Goal: Navigation & Orientation: Find specific page/section

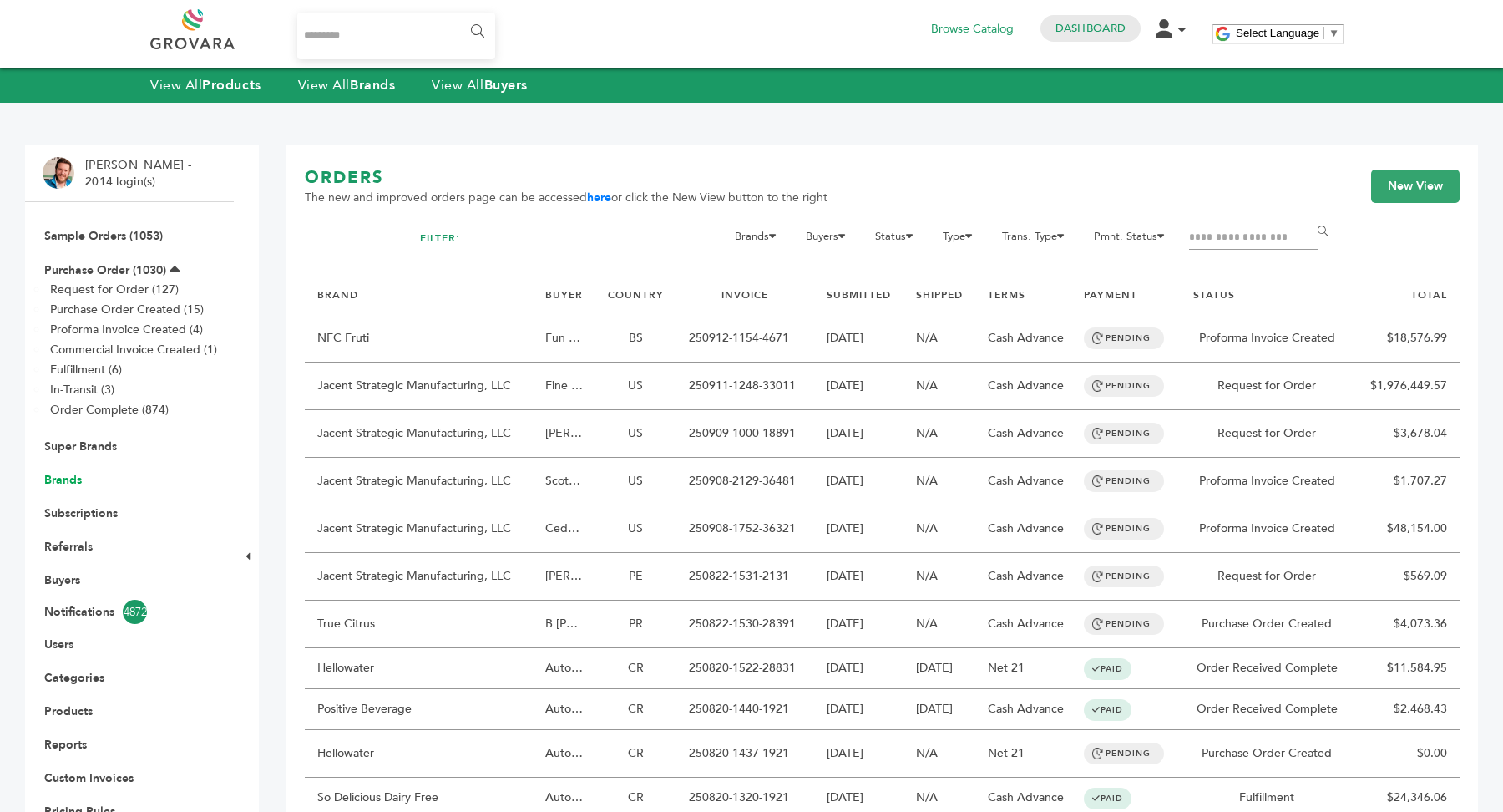
click at [61, 485] on link "Brands" at bounding box center [62, 479] width 38 height 16
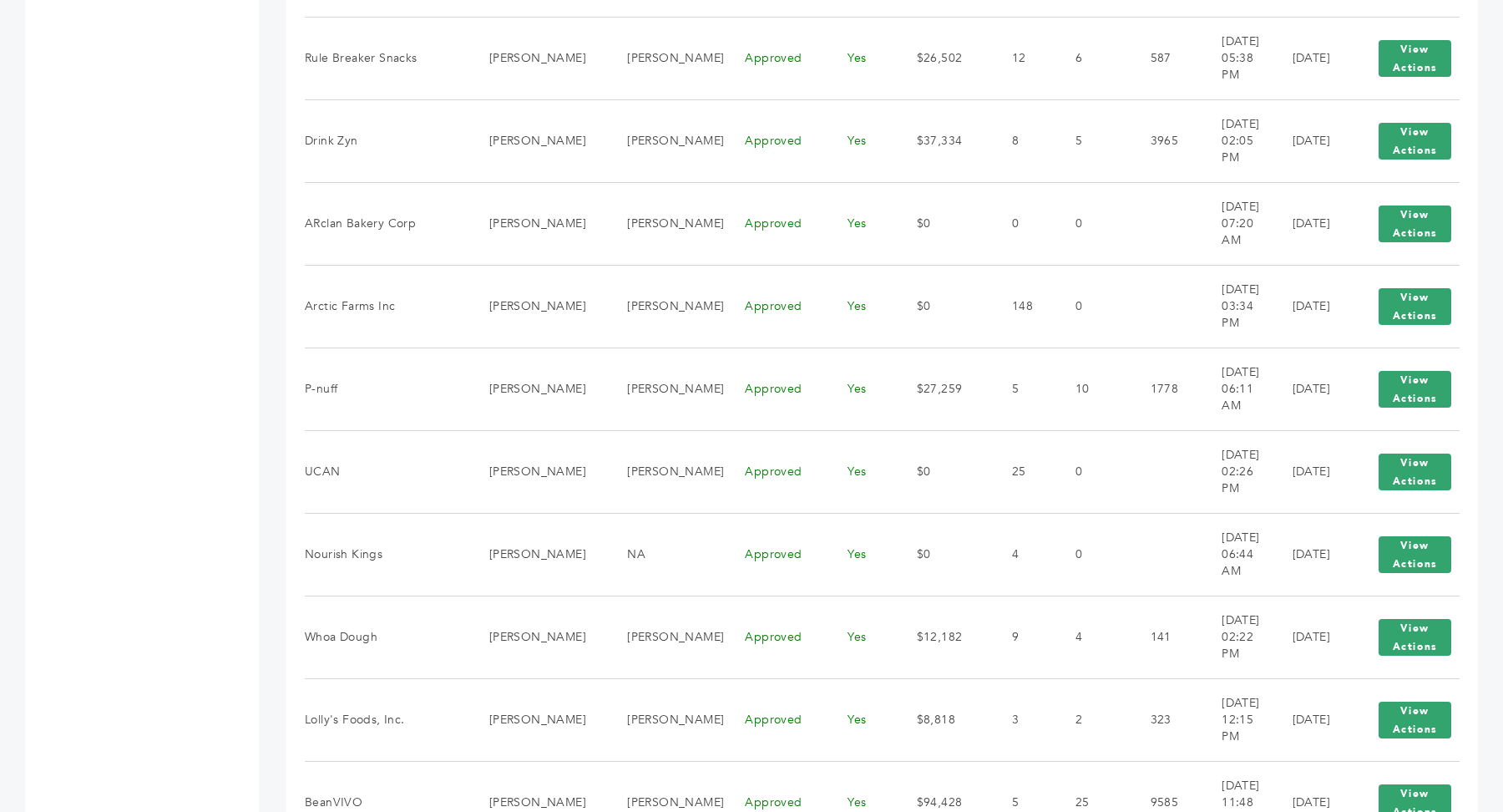
scroll to position [1093, 0]
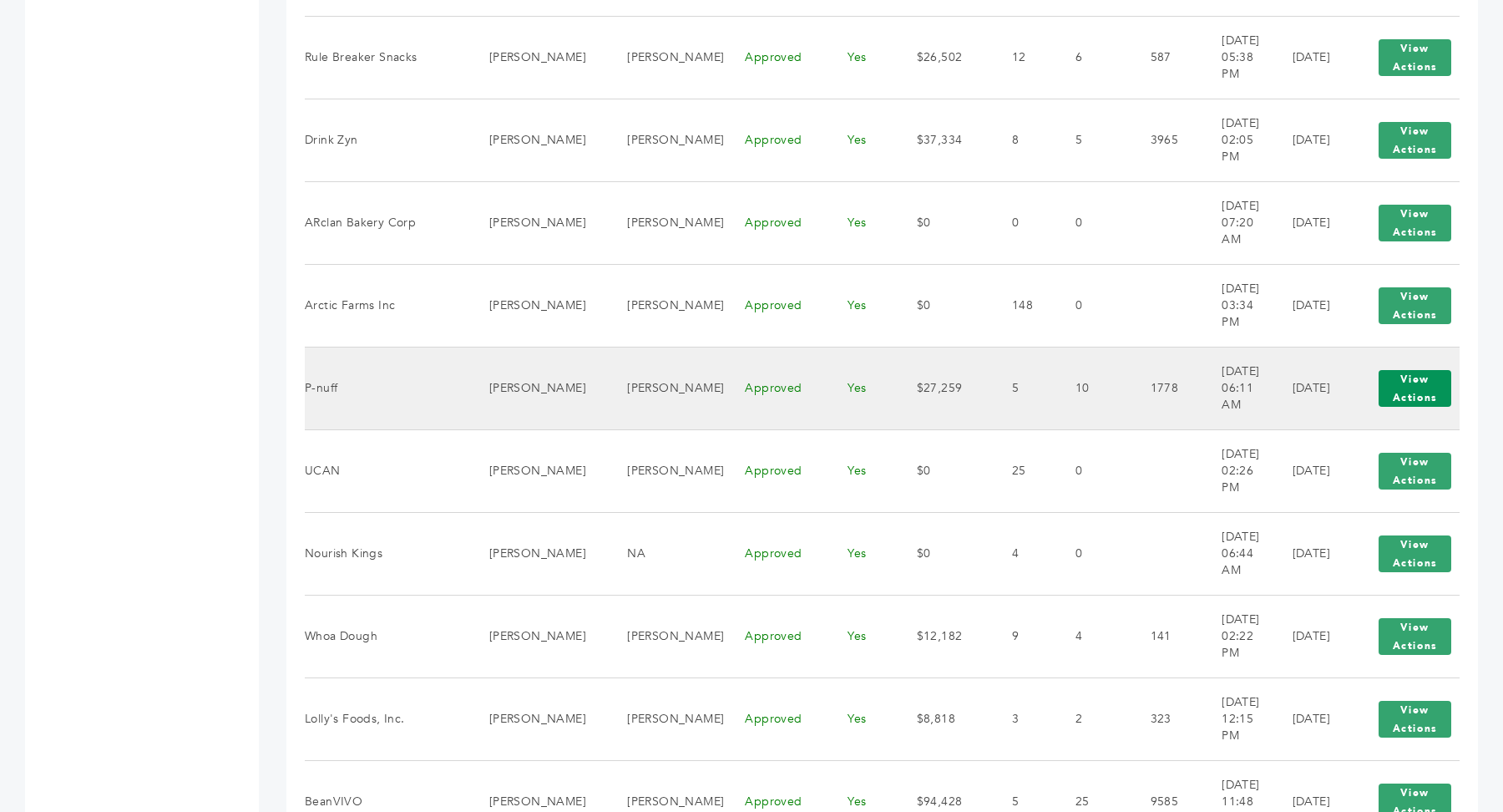
click at [1412, 390] on button "View Actions" at bounding box center [1415, 388] width 72 height 37
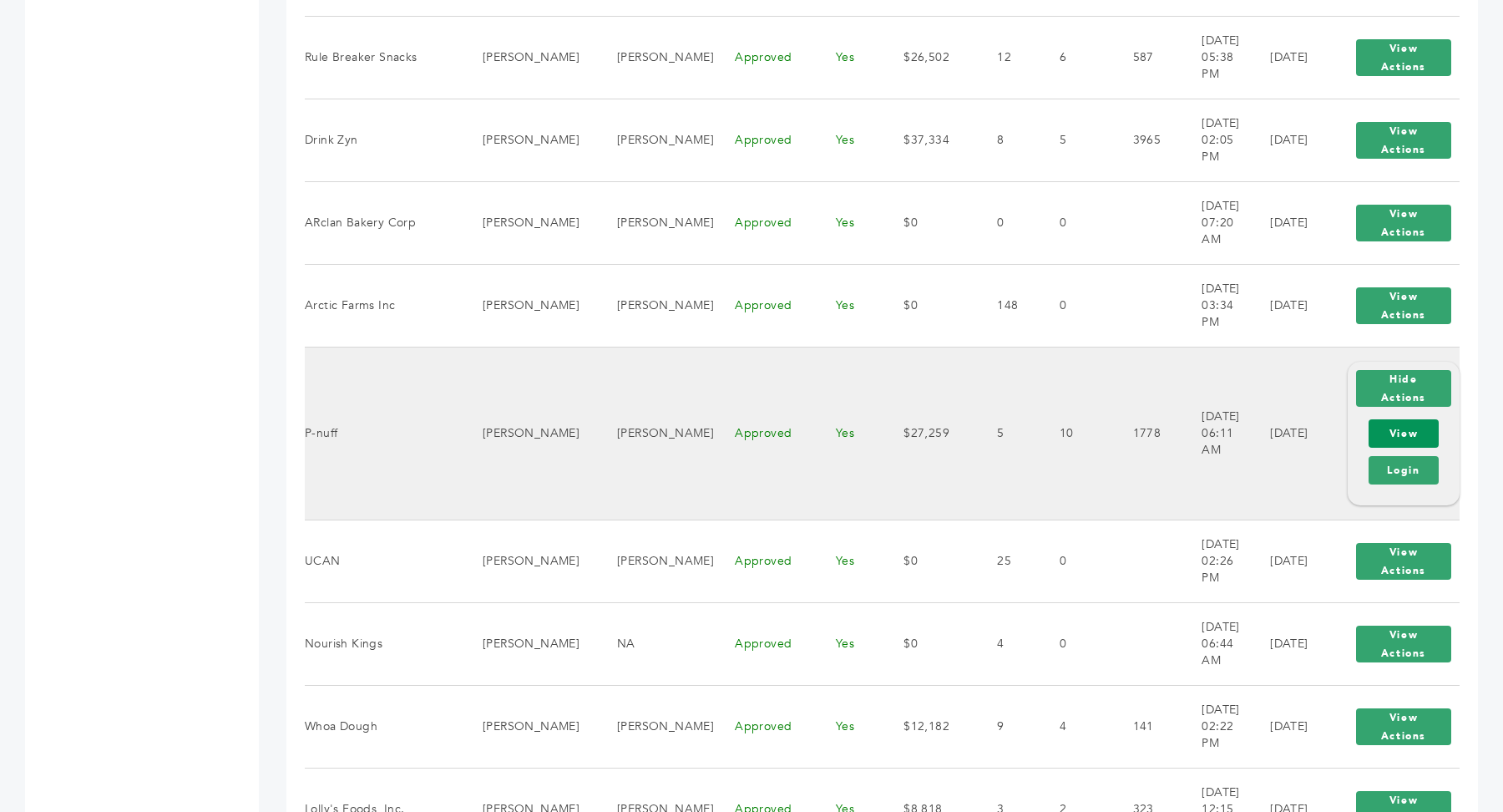
click at [1409, 438] on link "View" at bounding box center [1404, 433] width 70 height 28
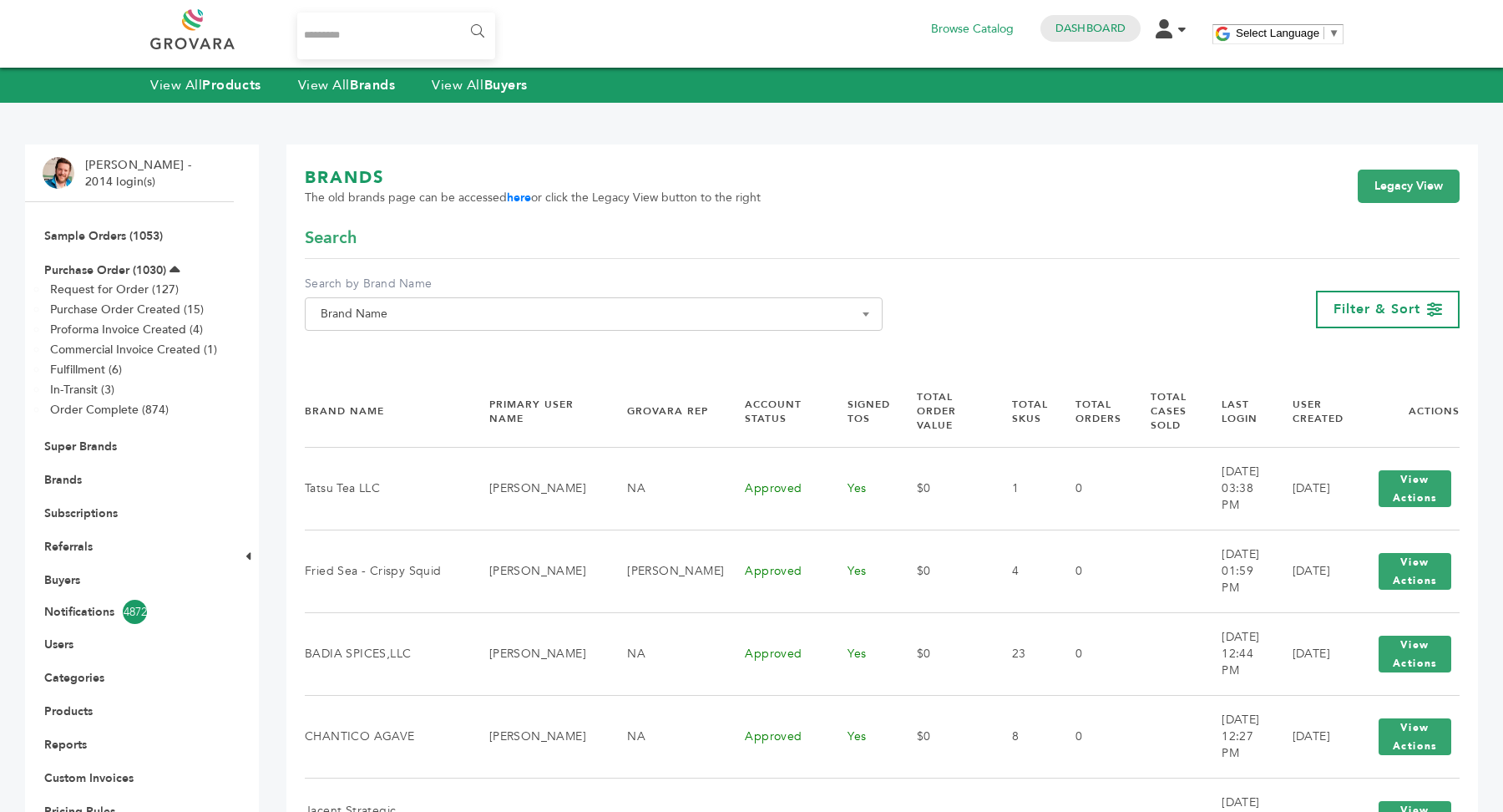
click at [590, 321] on span "Brand Name" at bounding box center [594, 314] width 560 height 23
click at [527, 344] on input "Search" at bounding box center [594, 344] width 570 height 21
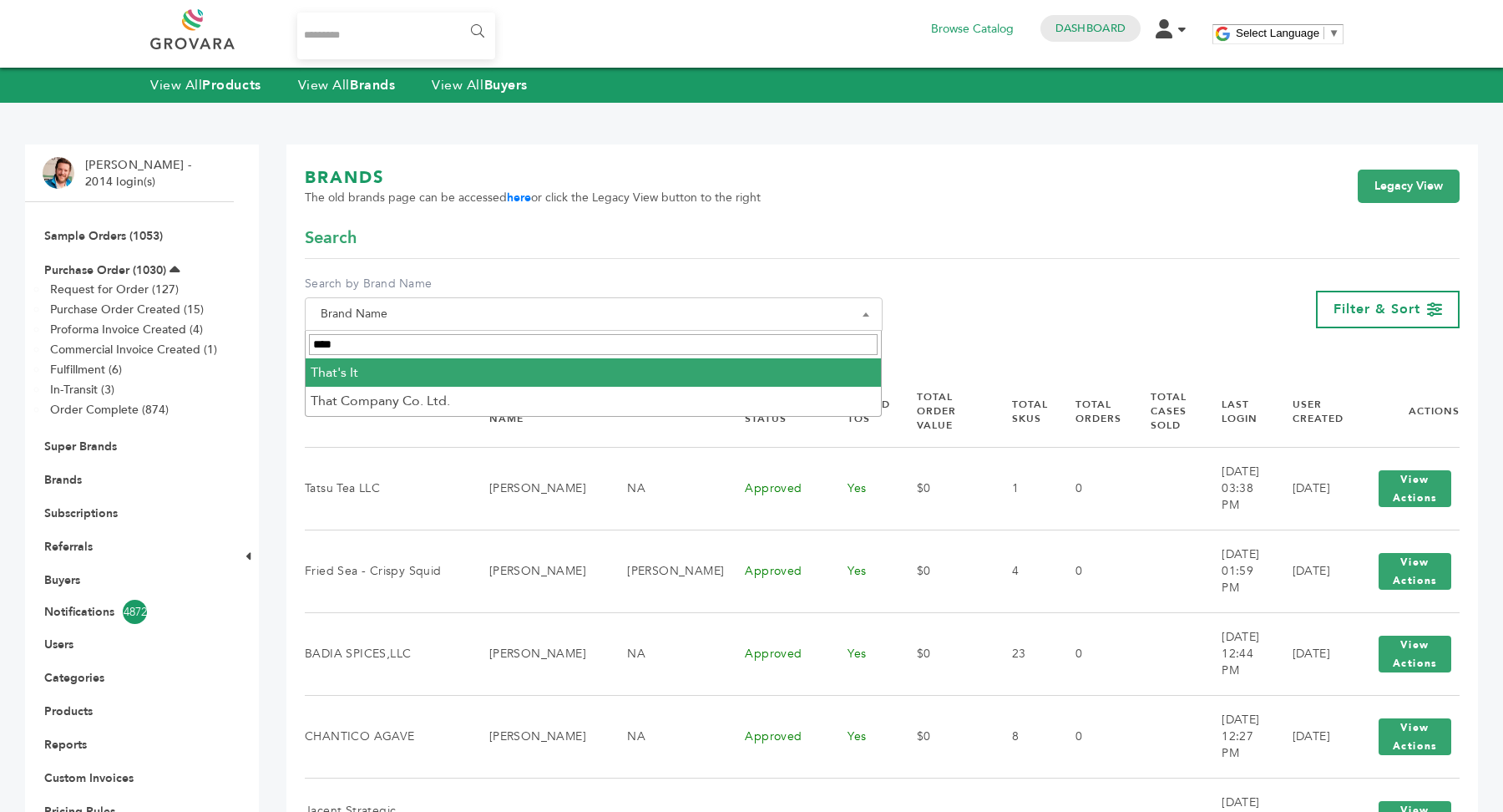
type input "****"
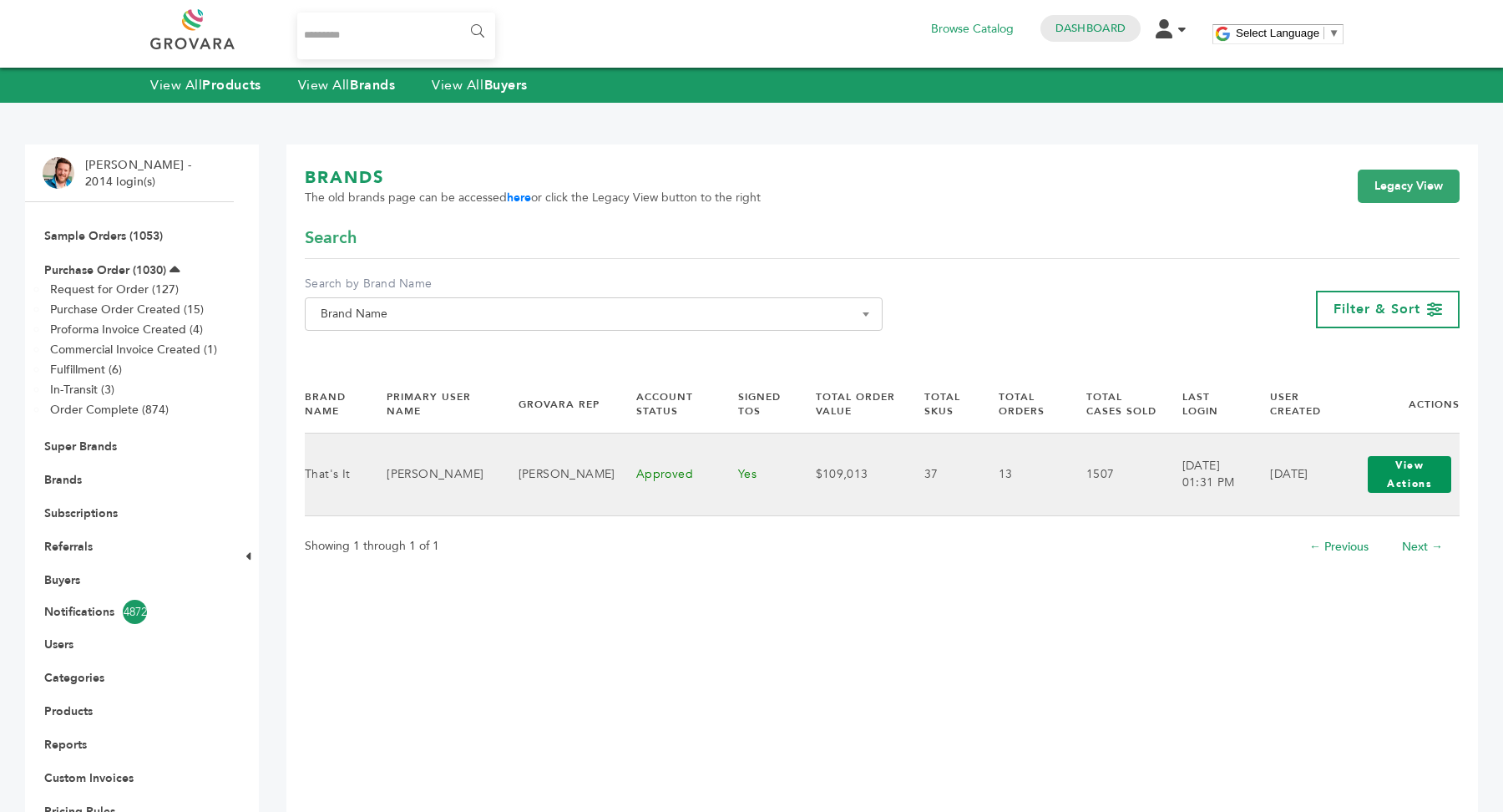
click at [1398, 467] on button "View Actions" at bounding box center [1409, 474] width 84 height 37
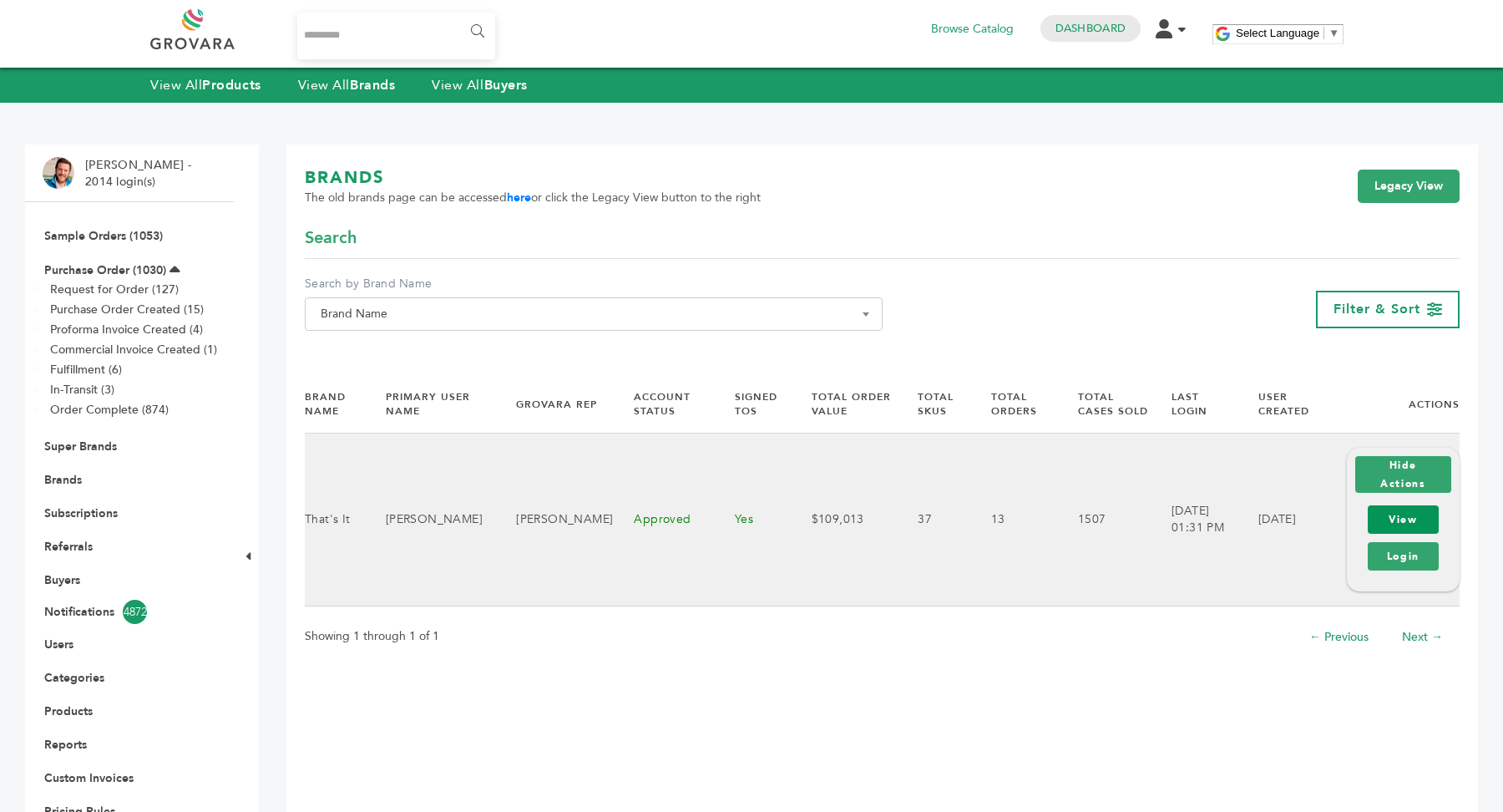
click at [1404, 526] on link "View" at bounding box center [1403, 519] width 71 height 28
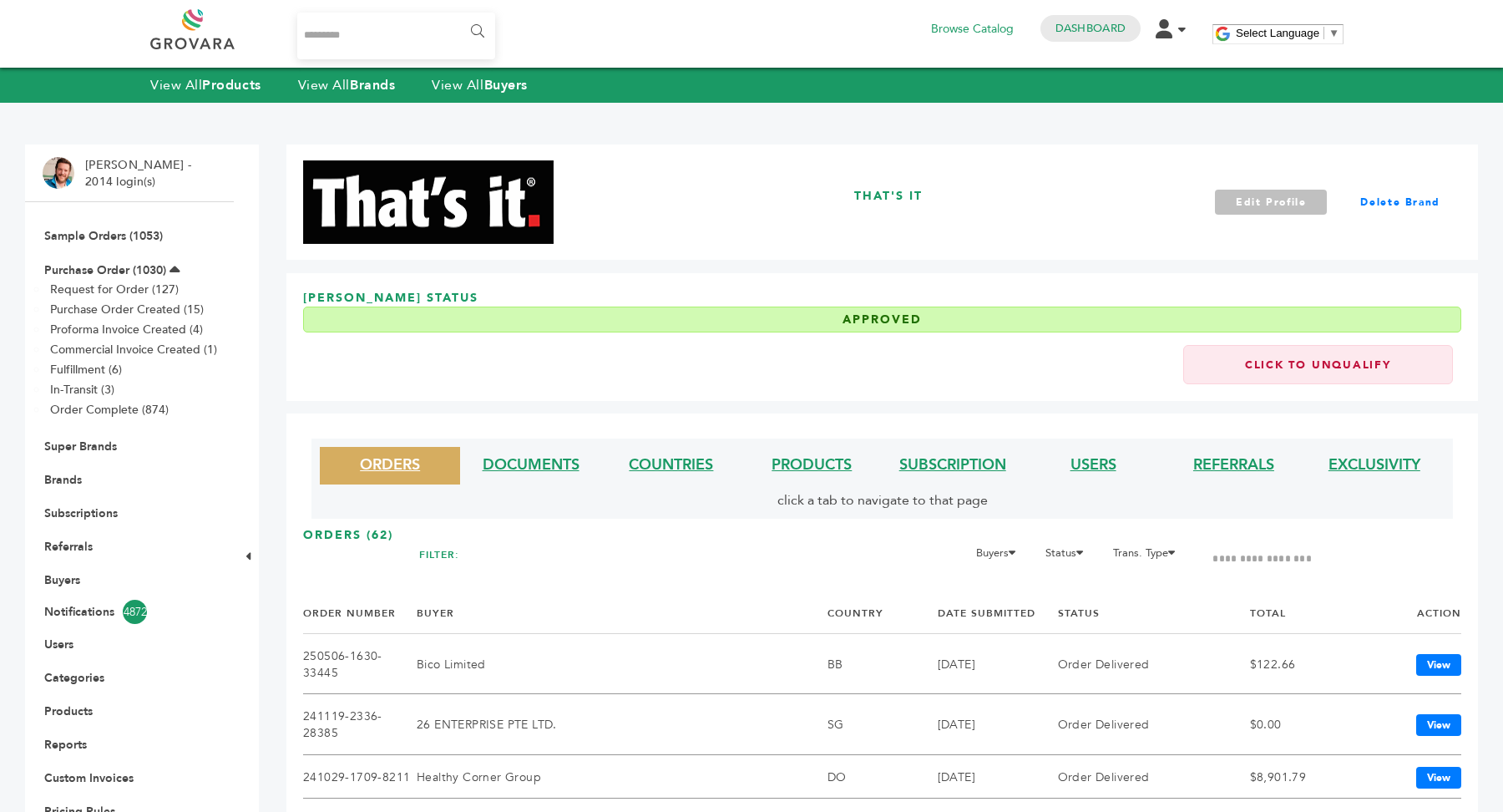
click at [1273, 205] on link "Edit Profile" at bounding box center [1271, 202] width 113 height 25
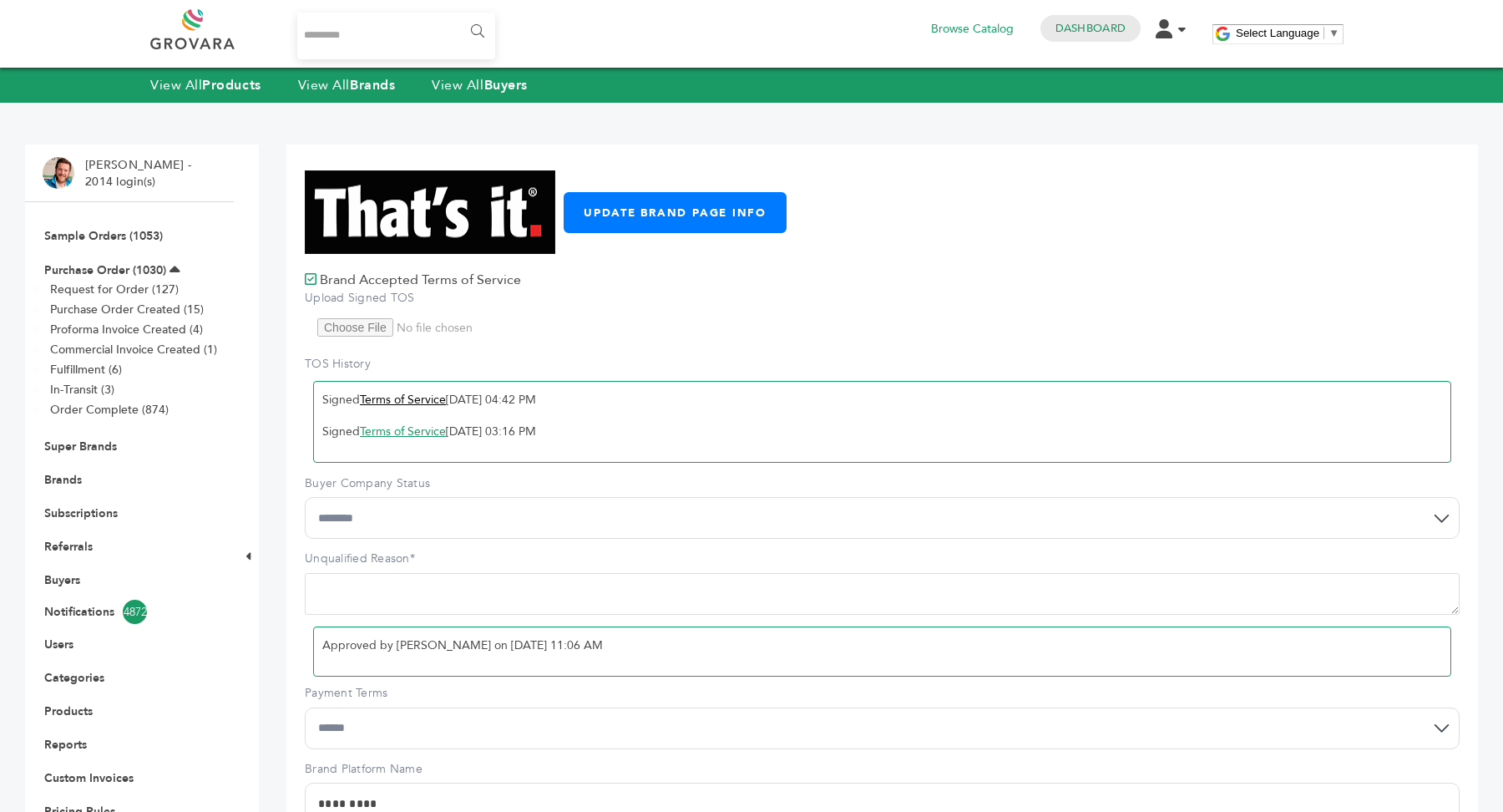
click at [394, 401] on link "Terms of Service" at bounding box center [403, 399] width 86 height 16
click at [79, 451] on link "Super Brands" at bounding box center [80, 446] width 72 height 16
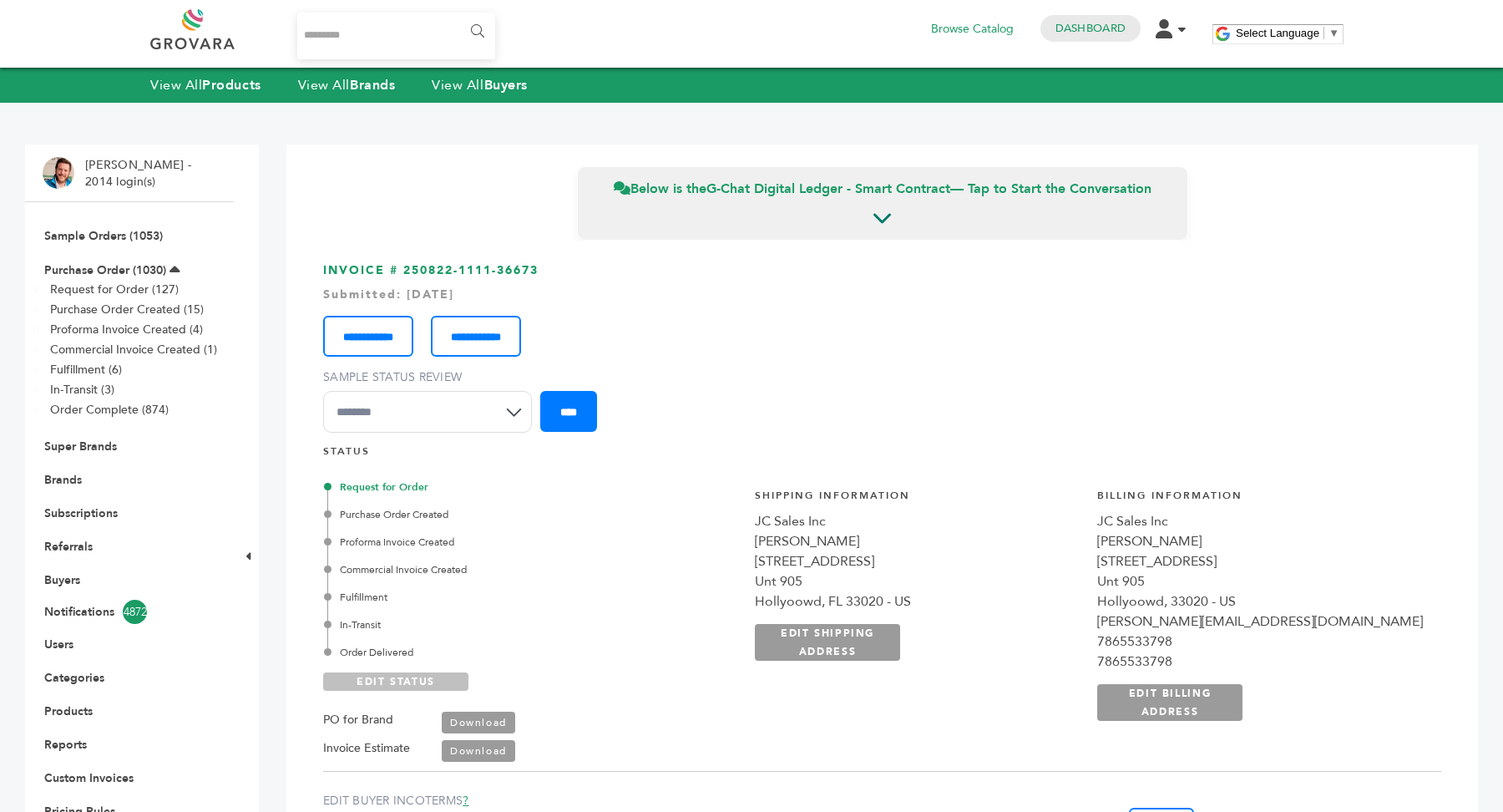
click at [406, 676] on link "EDIT STATUS" at bounding box center [395, 682] width 145 height 18
click at [351, 622] on div "In-Transit" at bounding box center [521, 625] width 387 height 15
click at [423, 680] on link "SAVE STATUS" at bounding box center [395, 682] width 145 height 18
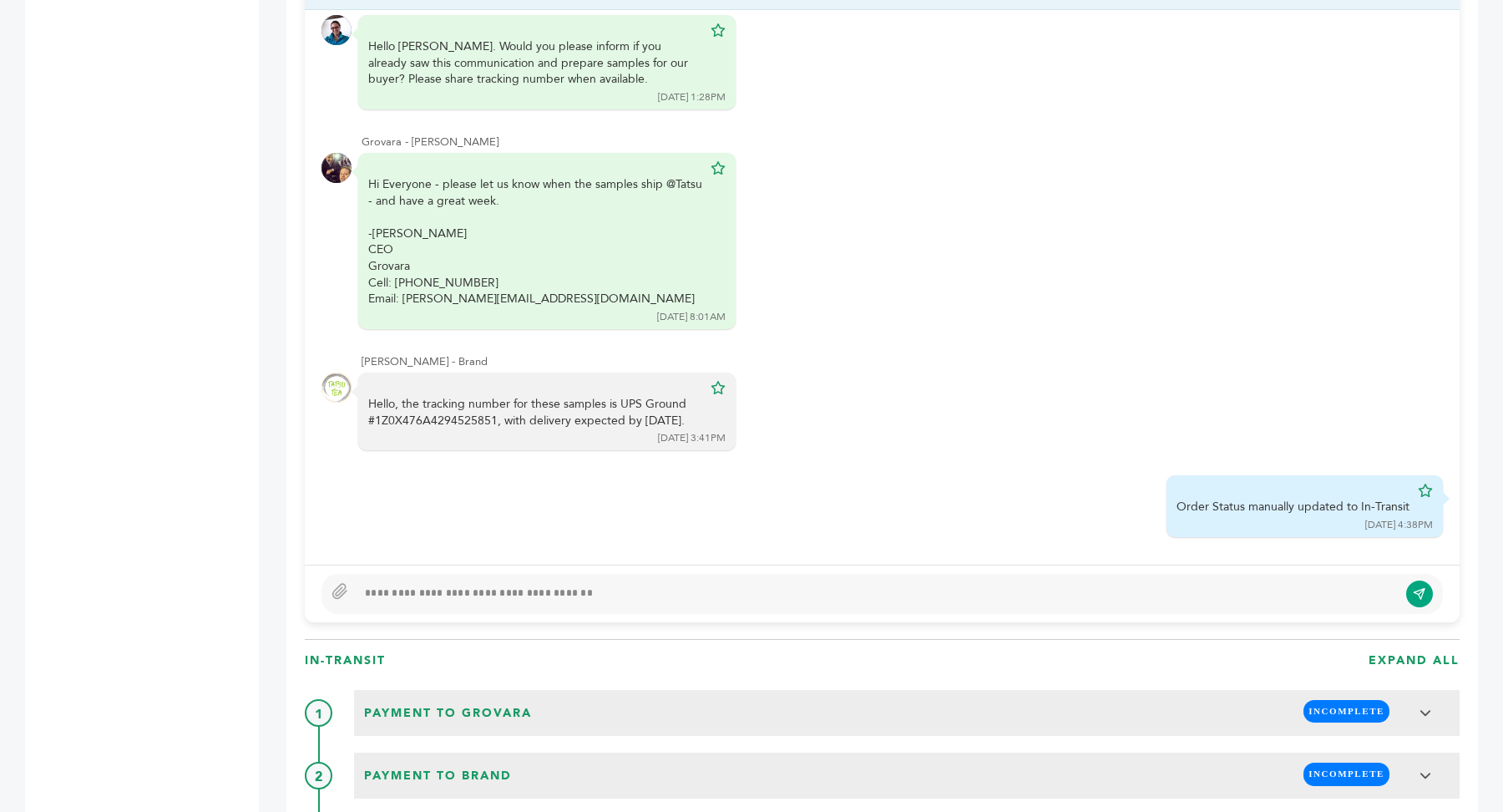
scroll to position [1285, 0]
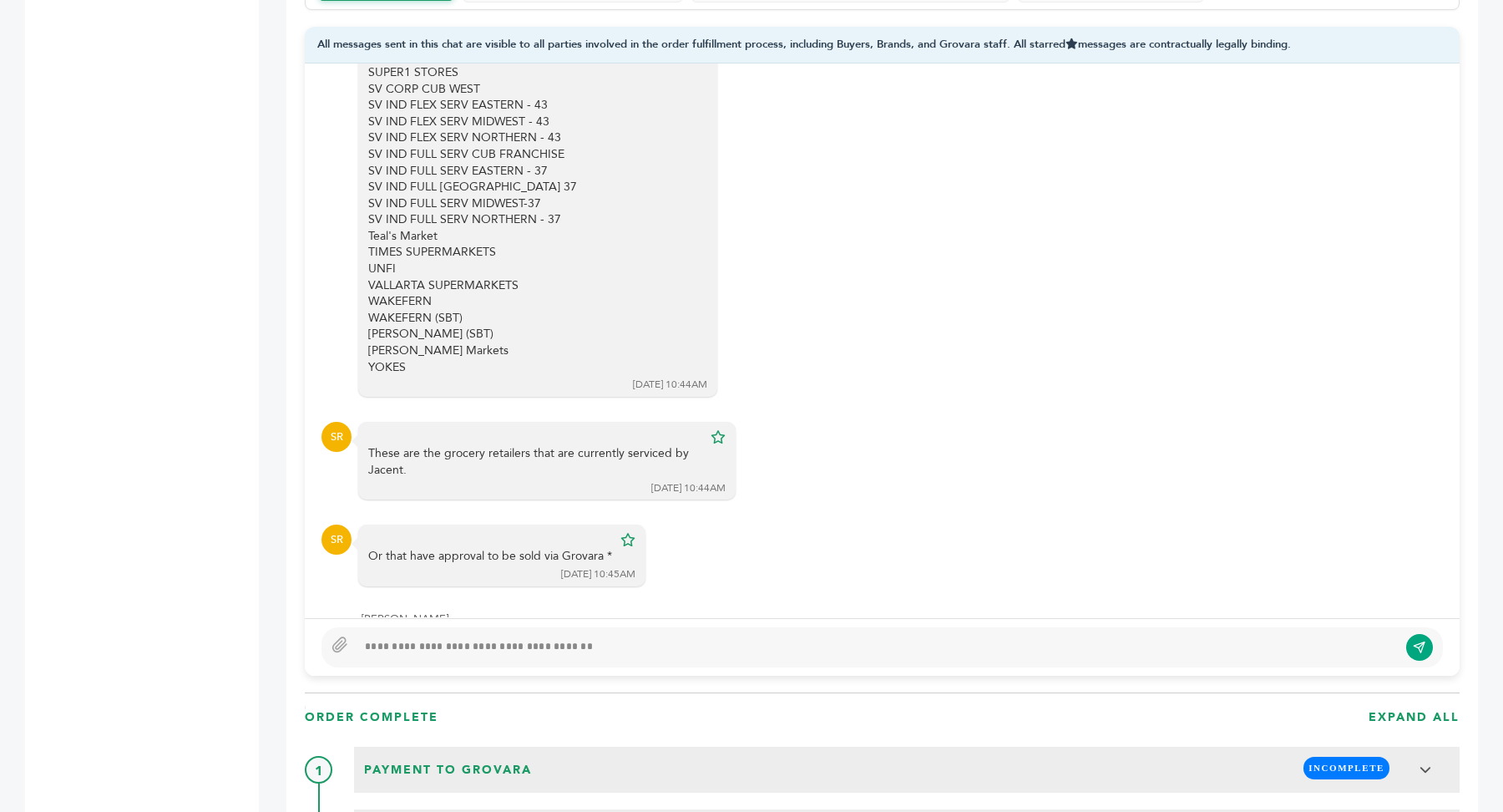
scroll to position [1239, 0]
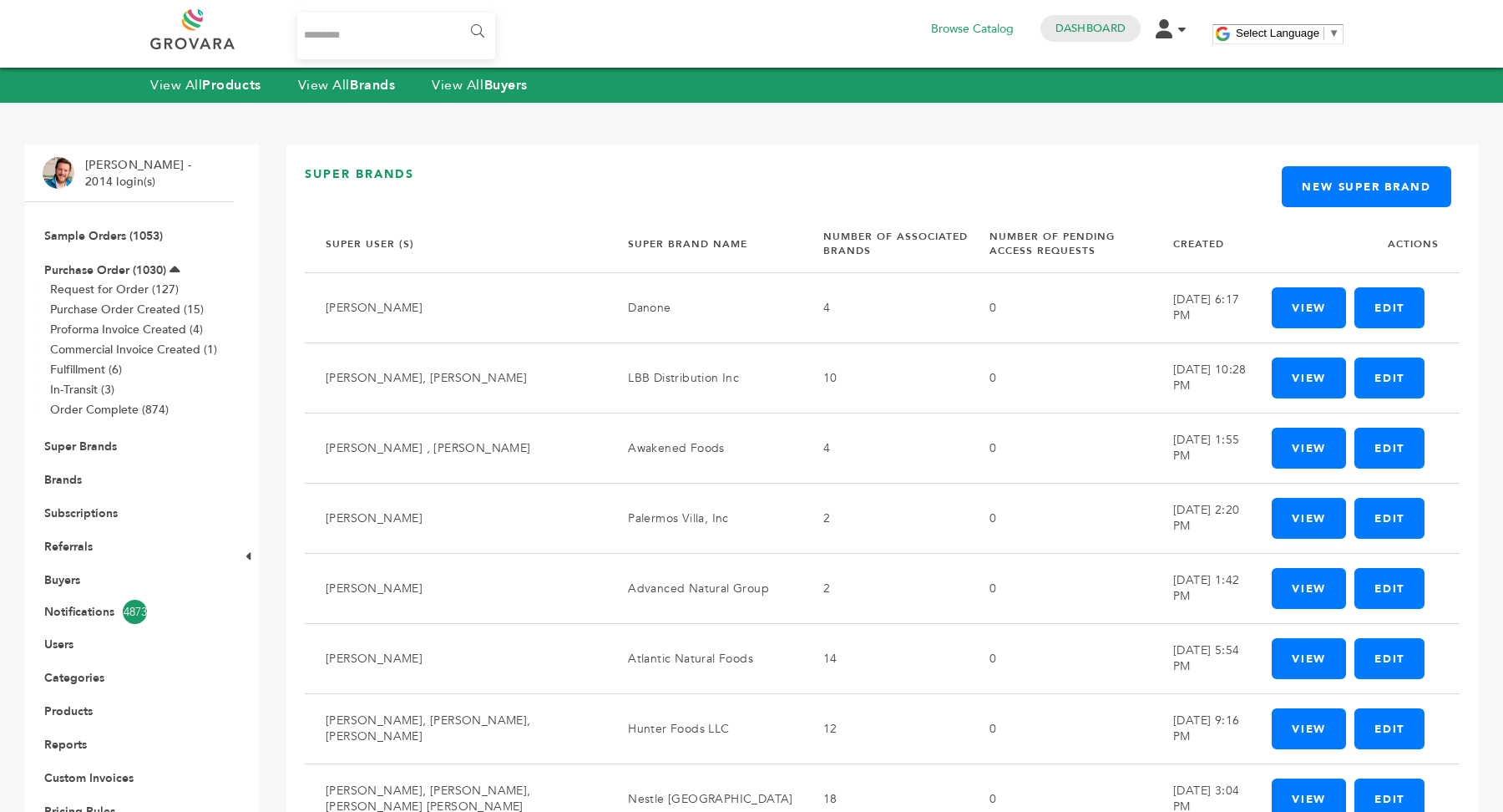
scroll to position [1008, 0]
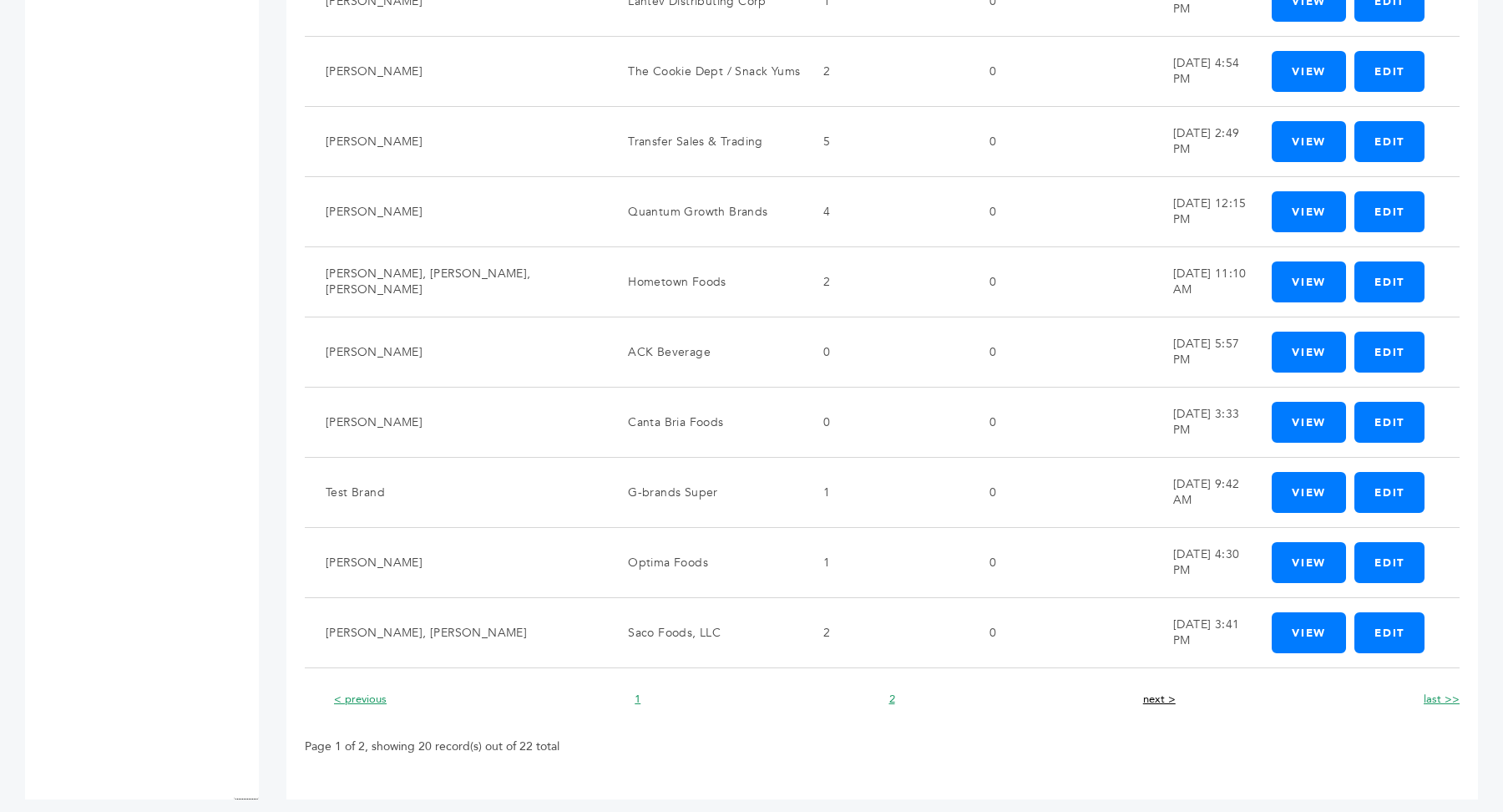
click at [1152, 692] on link "next >" at bounding box center [1159, 699] width 32 height 15
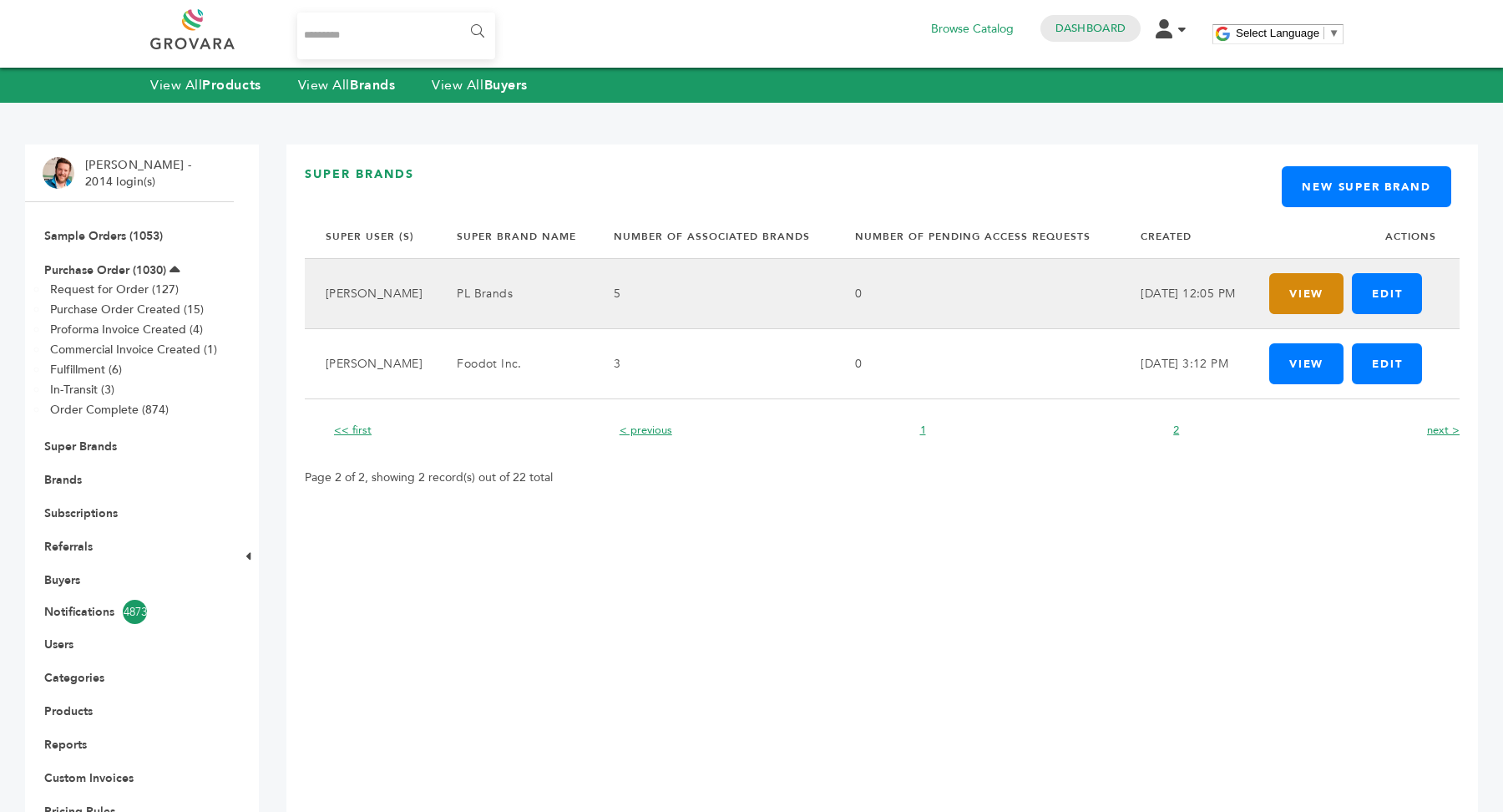
click at [1297, 293] on link "View" at bounding box center [1307, 294] width 74 height 41
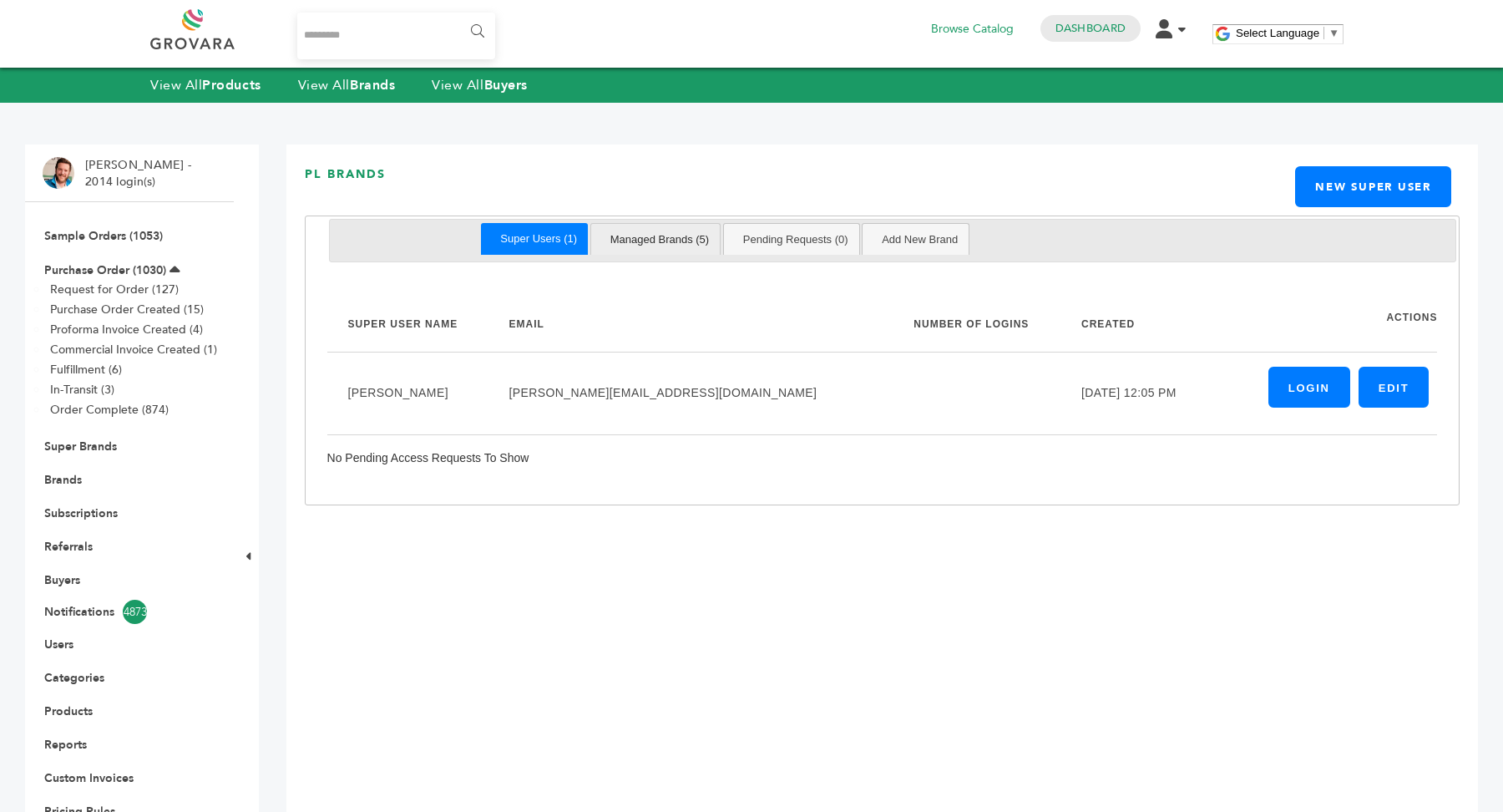
click at [669, 237] on link "Managed Brands (5)" at bounding box center [661, 239] width 121 height 31
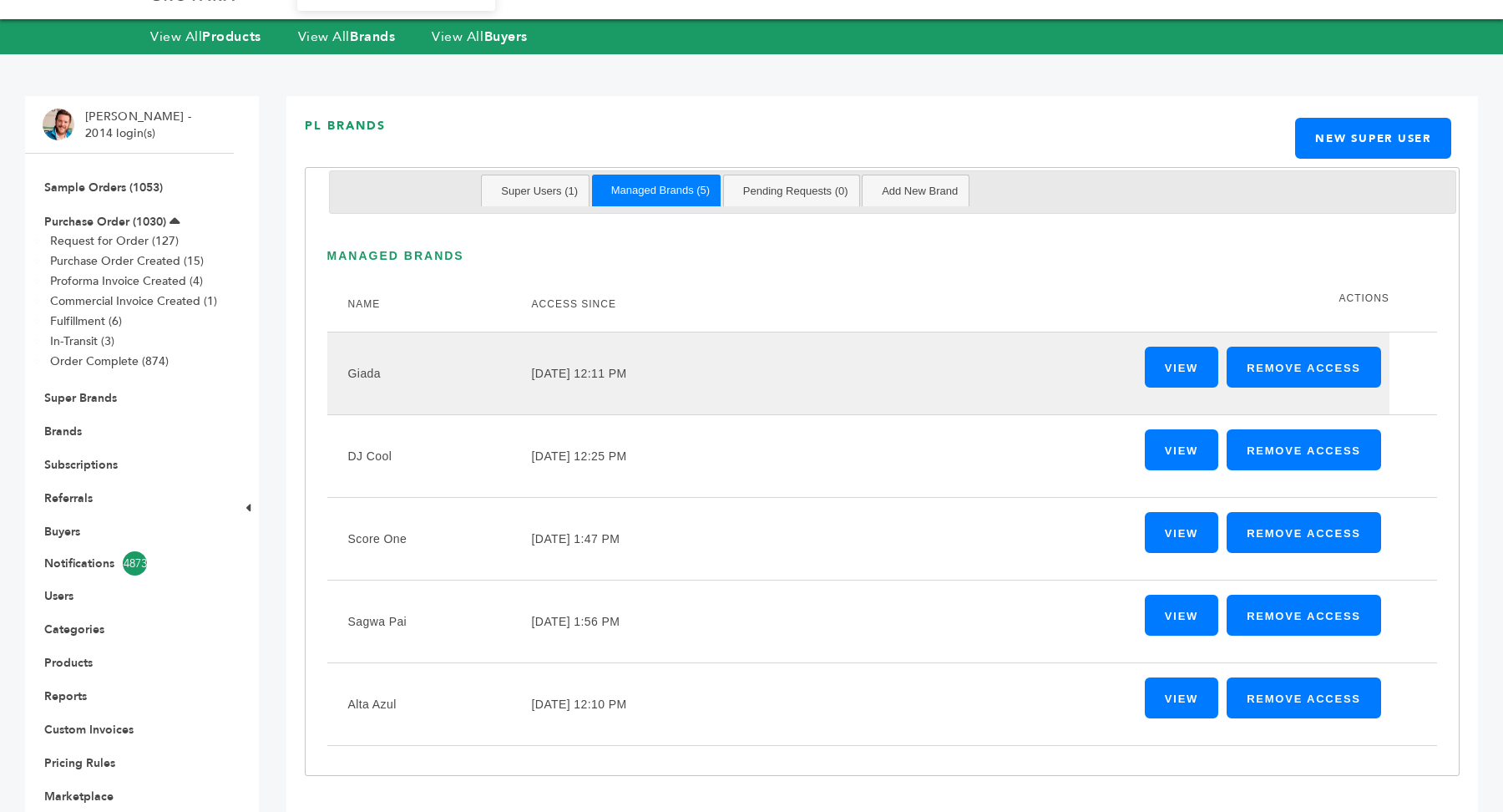
scroll to position [50, 0]
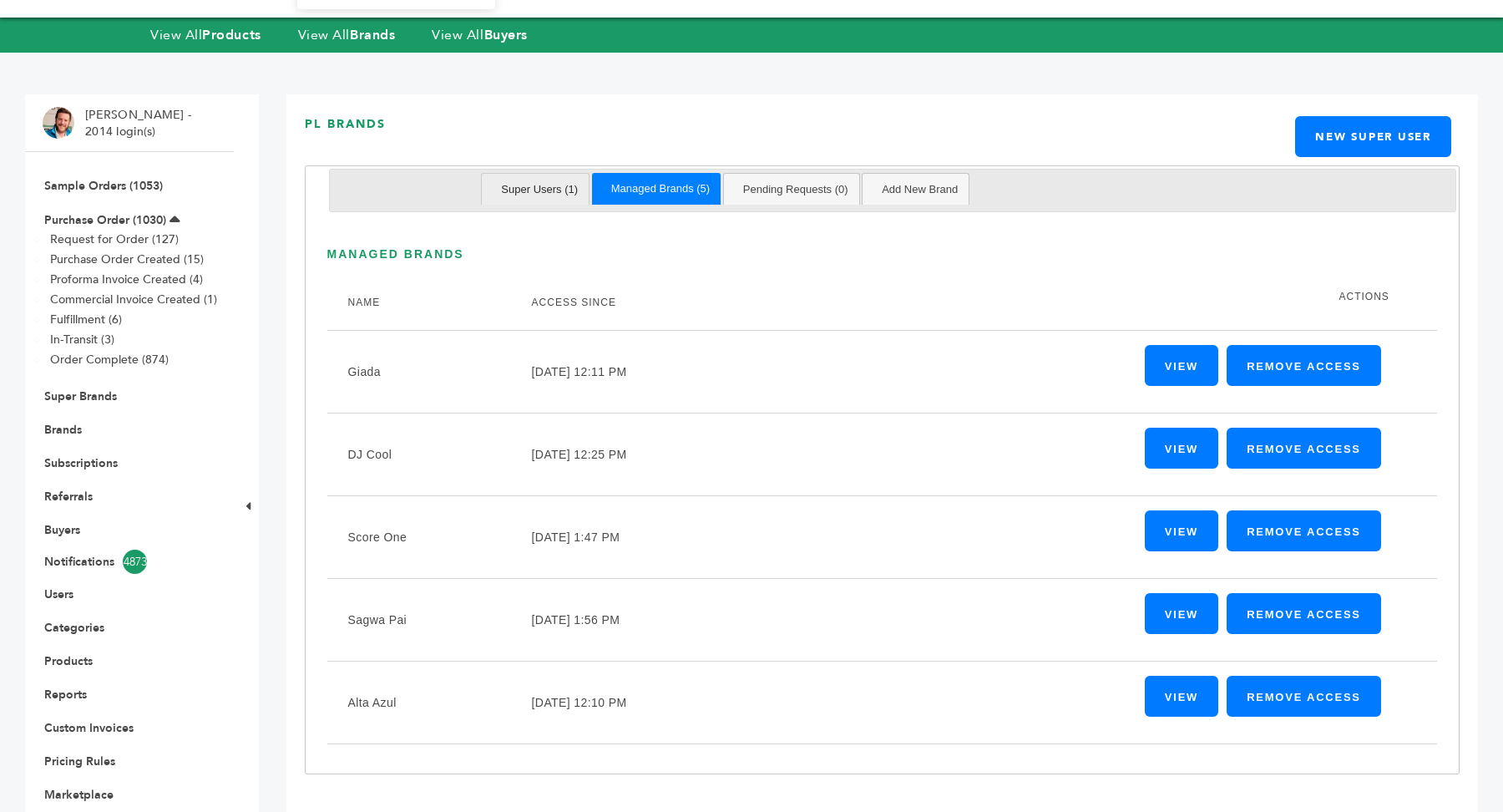
click at [549, 190] on link "Super Users (1)" at bounding box center [539, 189] width 98 height 31
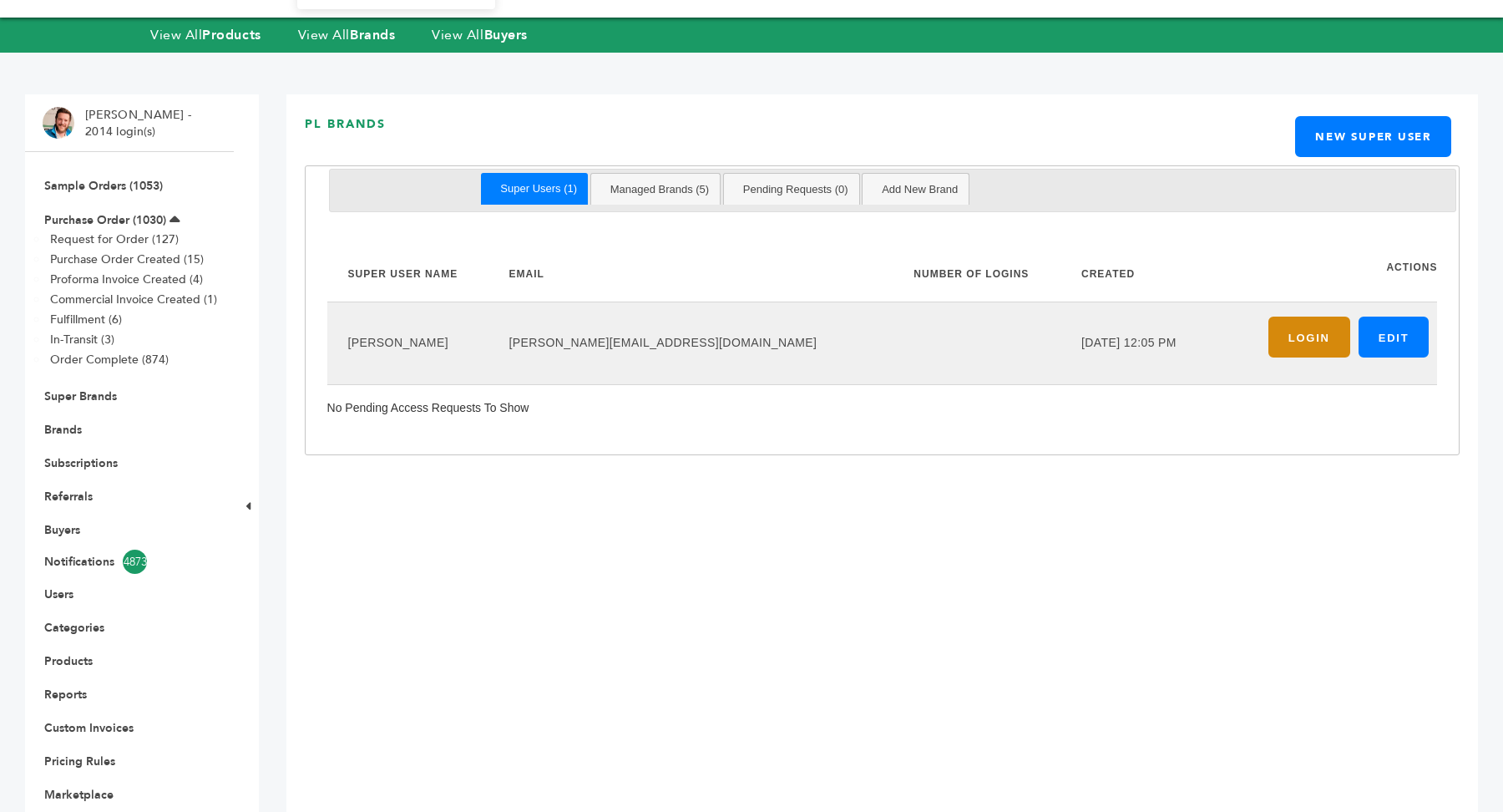
click at [1319, 334] on link "Login" at bounding box center [1309, 337] width 82 height 41
